Goal: Transaction & Acquisition: Purchase product/service

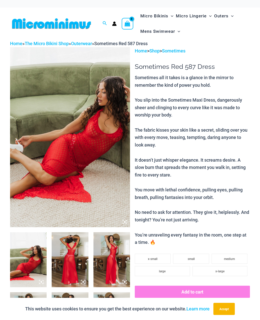
click at [31, 126] on img at bounding box center [70, 137] width 120 height 180
click at [37, 27] on img at bounding box center [51, 23] width 83 height 11
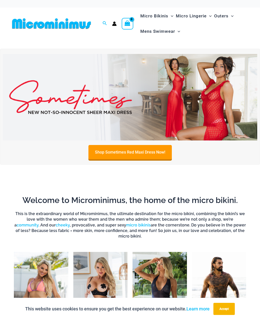
click at [32, 29] on img at bounding box center [51, 23] width 83 height 11
